Goal: Transaction & Acquisition: Purchase product/service

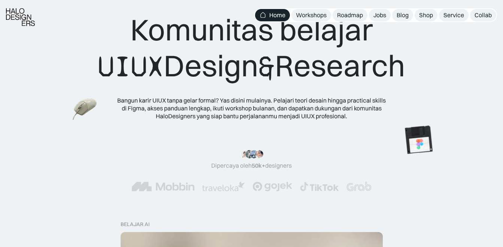
scroll to position [37, 0]
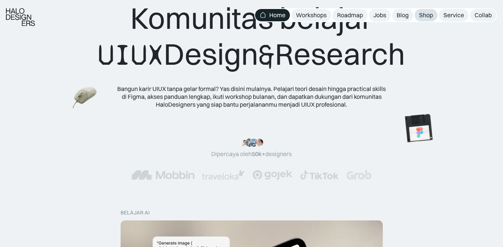
click at [427, 20] on link "Shop" at bounding box center [426, 15] width 23 height 12
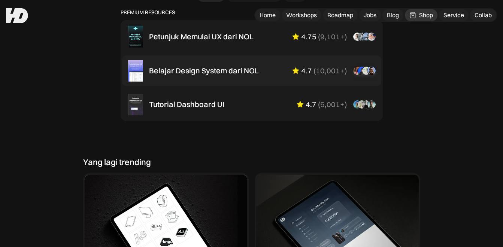
scroll to position [525, 0]
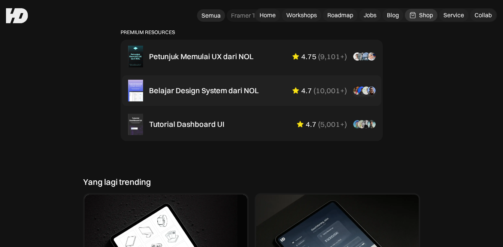
click at [268, 95] on div "Belajar Design System dari NOL 4.7 ( 10,001+ ) “Aku suka interactive tutorial g…" at bounding box center [262, 90] width 226 height 9
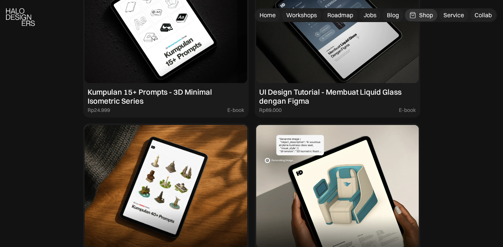
scroll to position [825, 0]
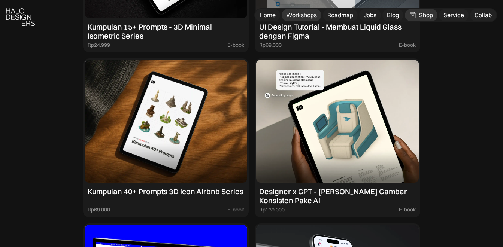
click at [306, 17] on div "Workshops" at bounding box center [301, 15] width 31 height 8
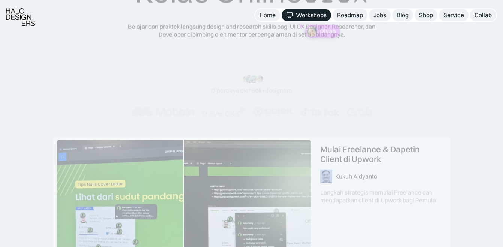
scroll to position [112, 0]
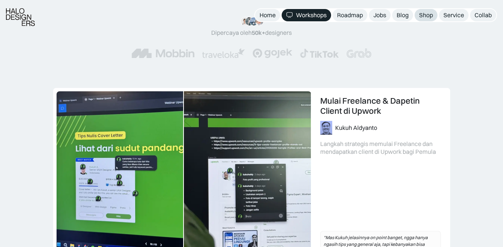
click at [424, 16] on div "Shop" at bounding box center [426, 15] width 14 height 8
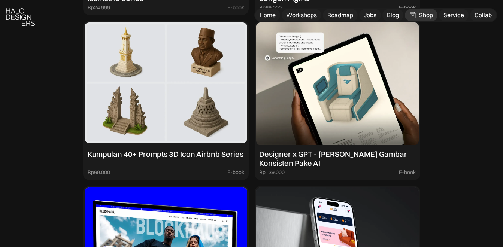
scroll to position [900, 0]
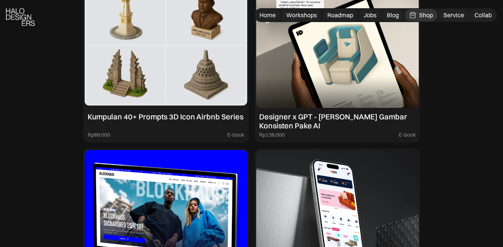
click at [204, 108] on img at bounding box center [166, 46] width 163 height 123
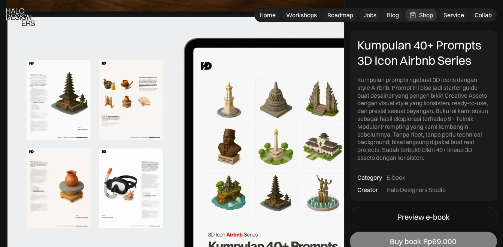
scroll to position [375, 0]
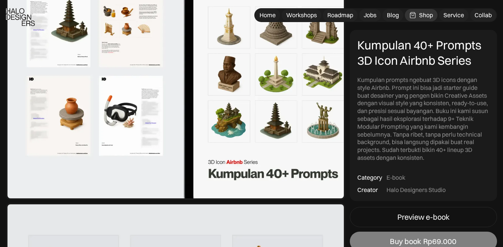
click at [399, 242] on div "Buy book" at bounding box center [405, 242] width 31 height 9
